Goal: Task Accomplishment & Management: Complete application form

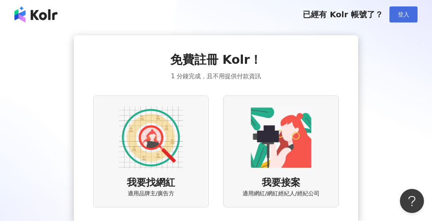
click at [398, 12] on span "登入" at bounding box center [403, 14] width 11 height 6
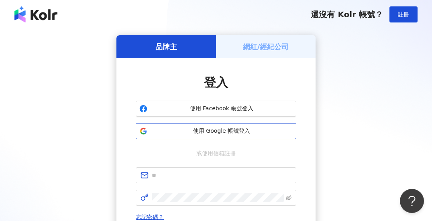
click at [228, 132] on span "使用 Google 帳號登入" at bounding box center [222, 131] width 142 height 8
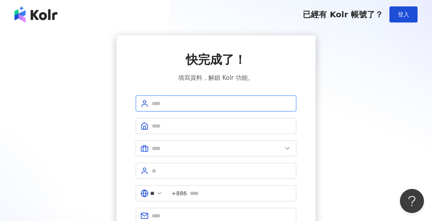
click at [222, 106] on input "text" at bounding box center [222, 103] width 140 height 9
